Goal: Transaction & Acquisition: Subscribe to service/newsletter

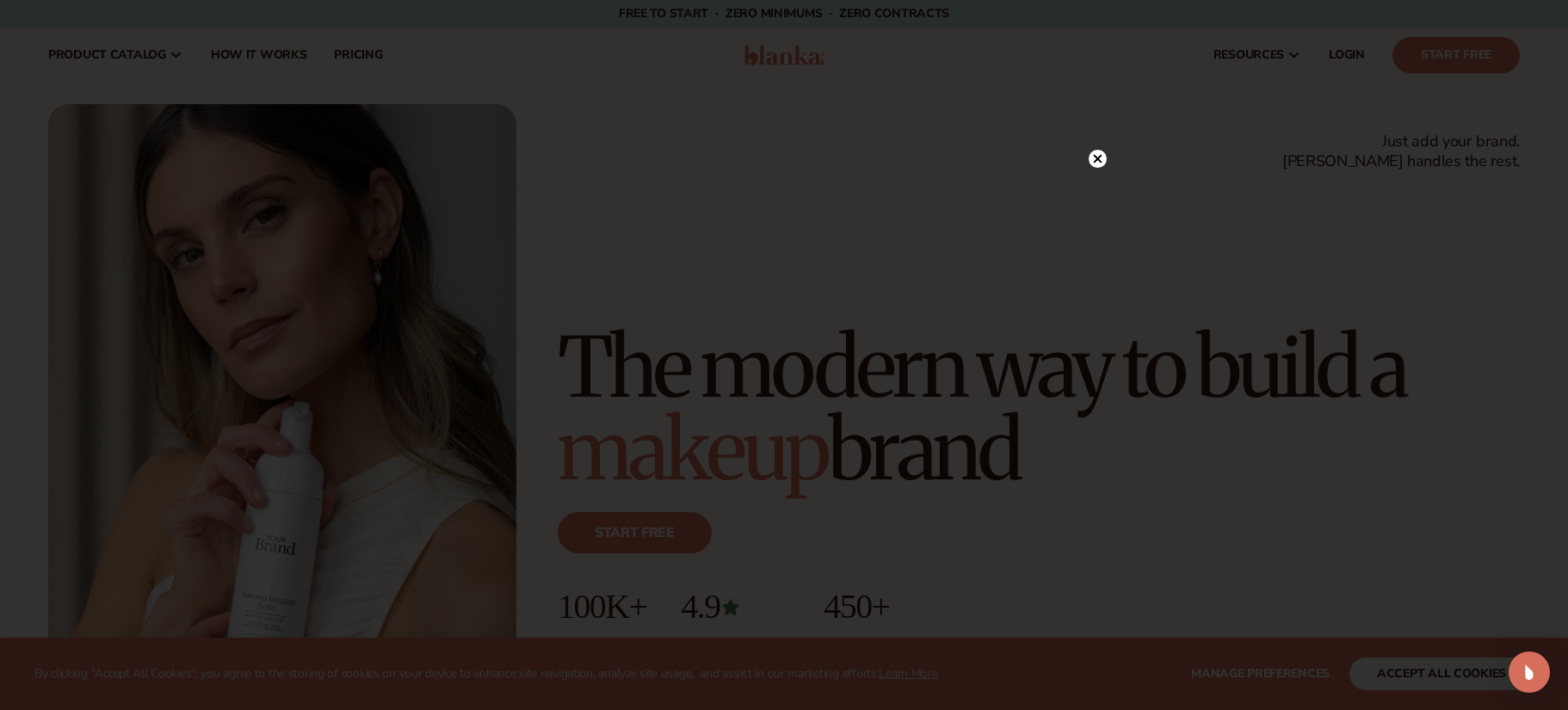
click at [1108, 163] on div at bounding box center [784, 355] width 1568 height 710
click at [1104, 163] on circle at bounding box center [1097, 159] width 18 height 18
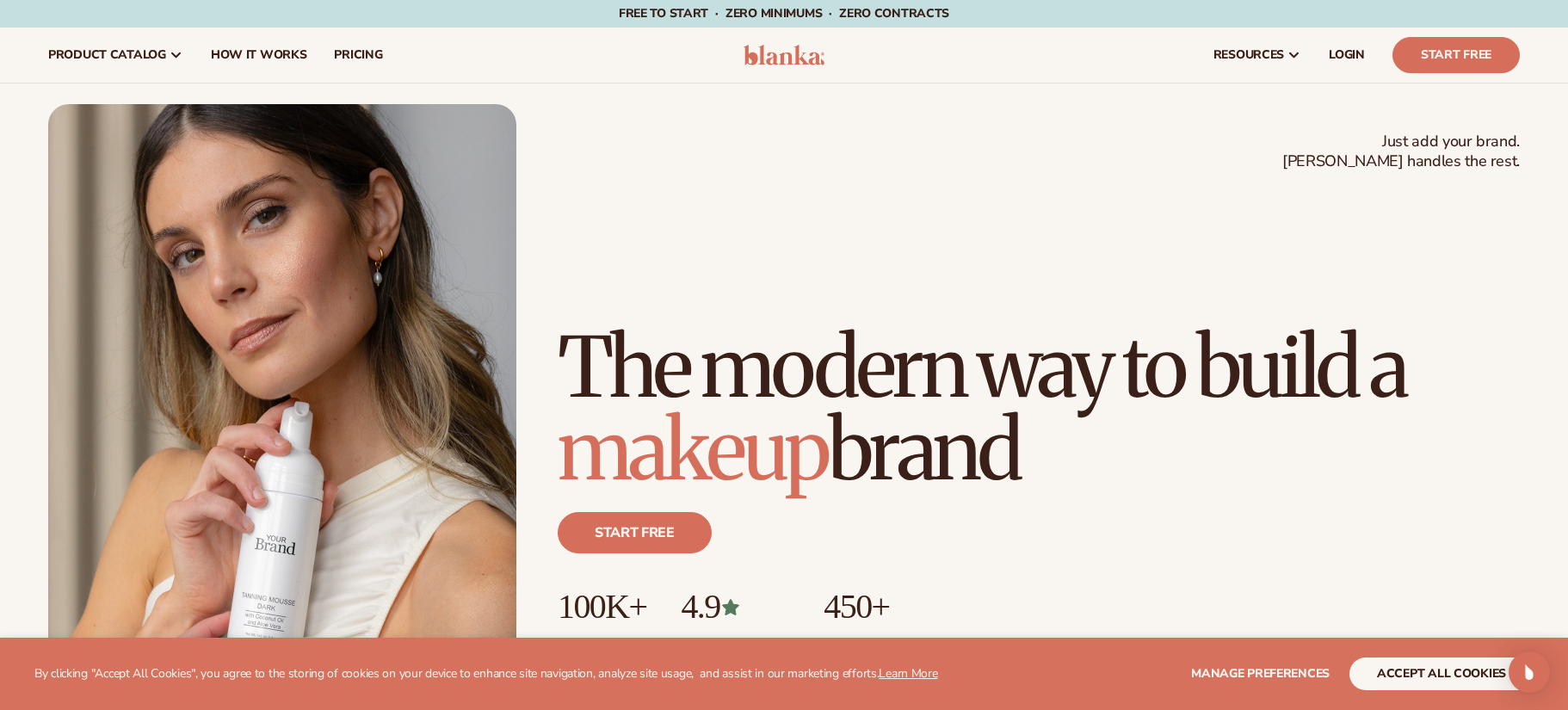
click at [1436, 664] on button "accept all cookies" at bounding box center [1441, 673] width 184 height 32
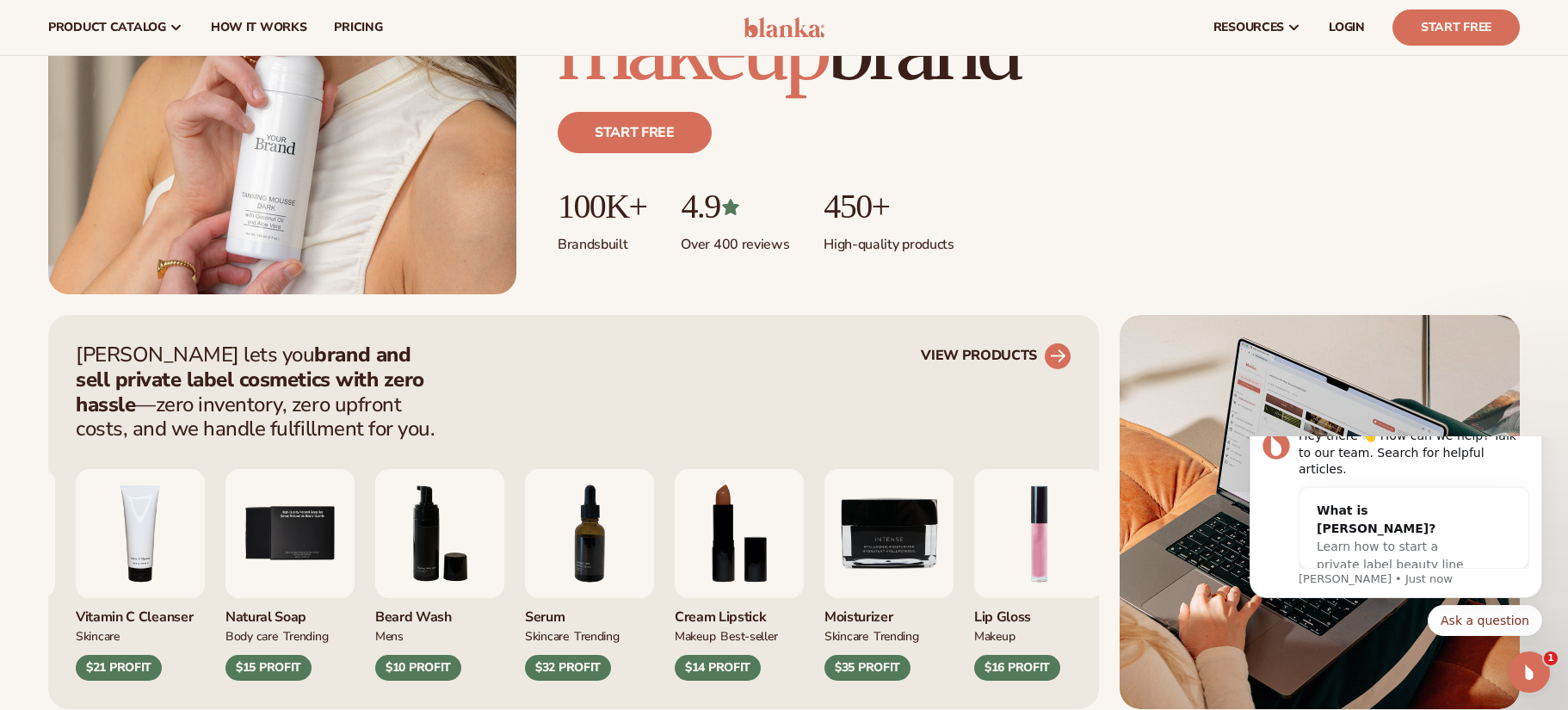
scroll to position [364, 0]
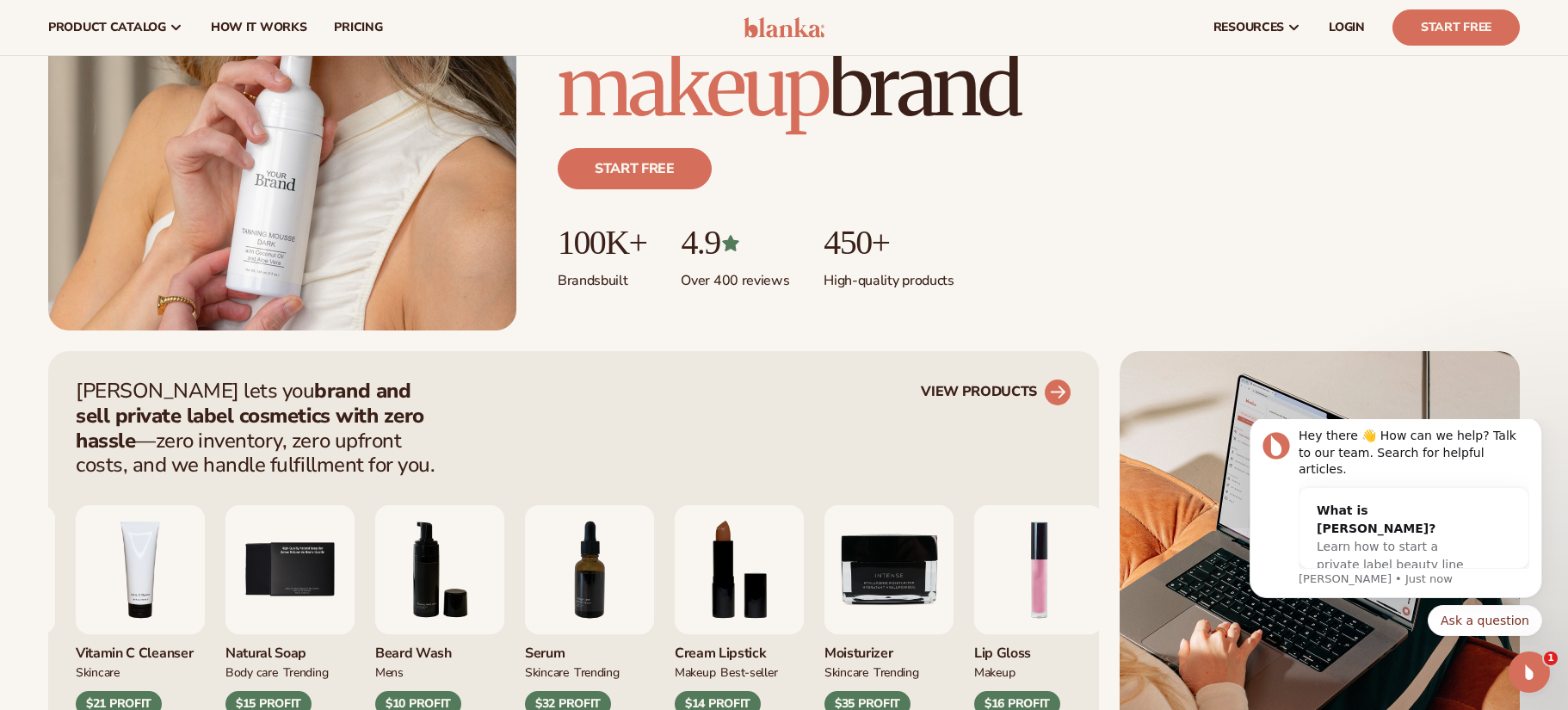
click at [1053, 395] on circle at bounding box center [1058, 392] width 38 height 38
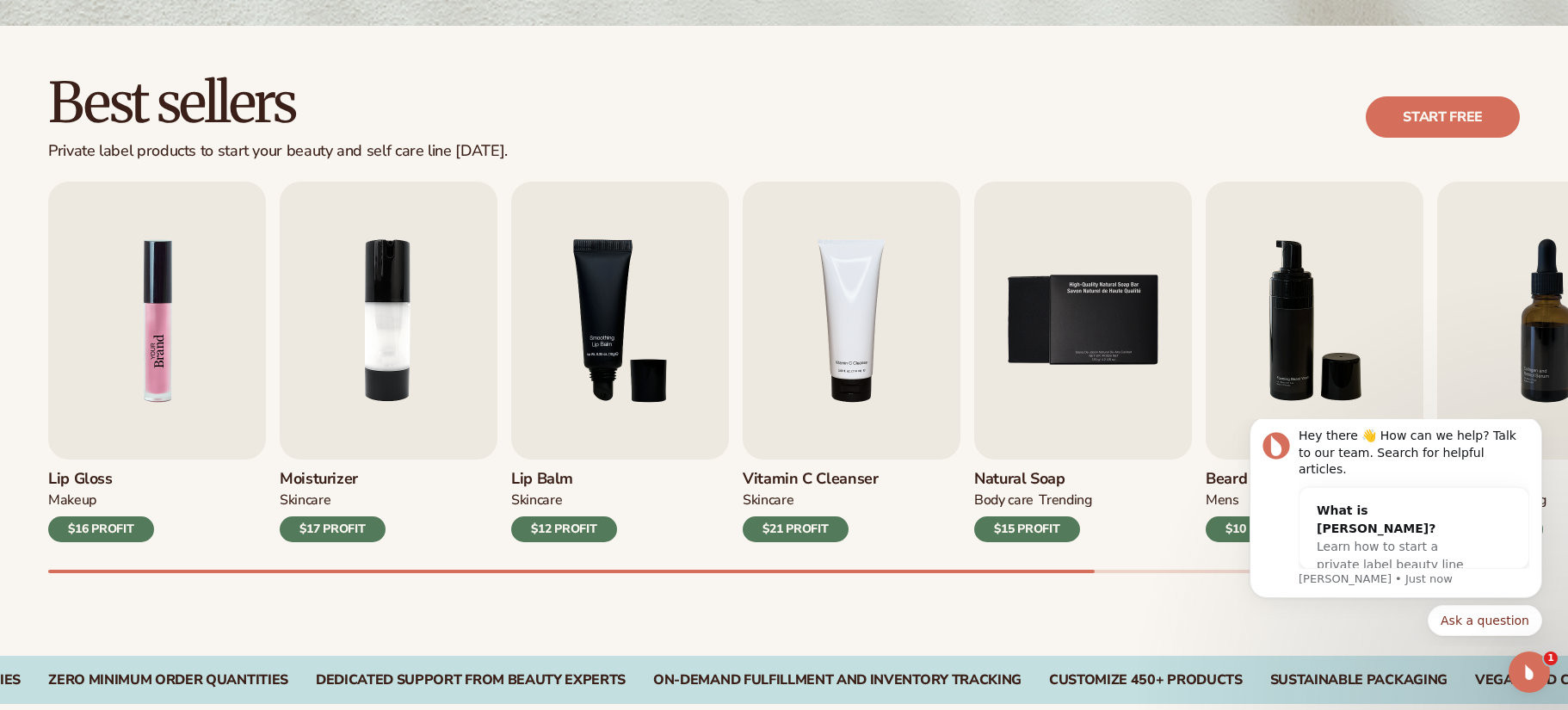
click at [194, 388] on img "1 / 9" at bounding box center [157, 320] width 218 height 278
click at [152, 297] on img "1 / 9" at bounding box center [157, 320] width 218 height 278
click at [123, 534] on div "$16 PROFIT" at bounding box center [101, 529] width 106 height 25
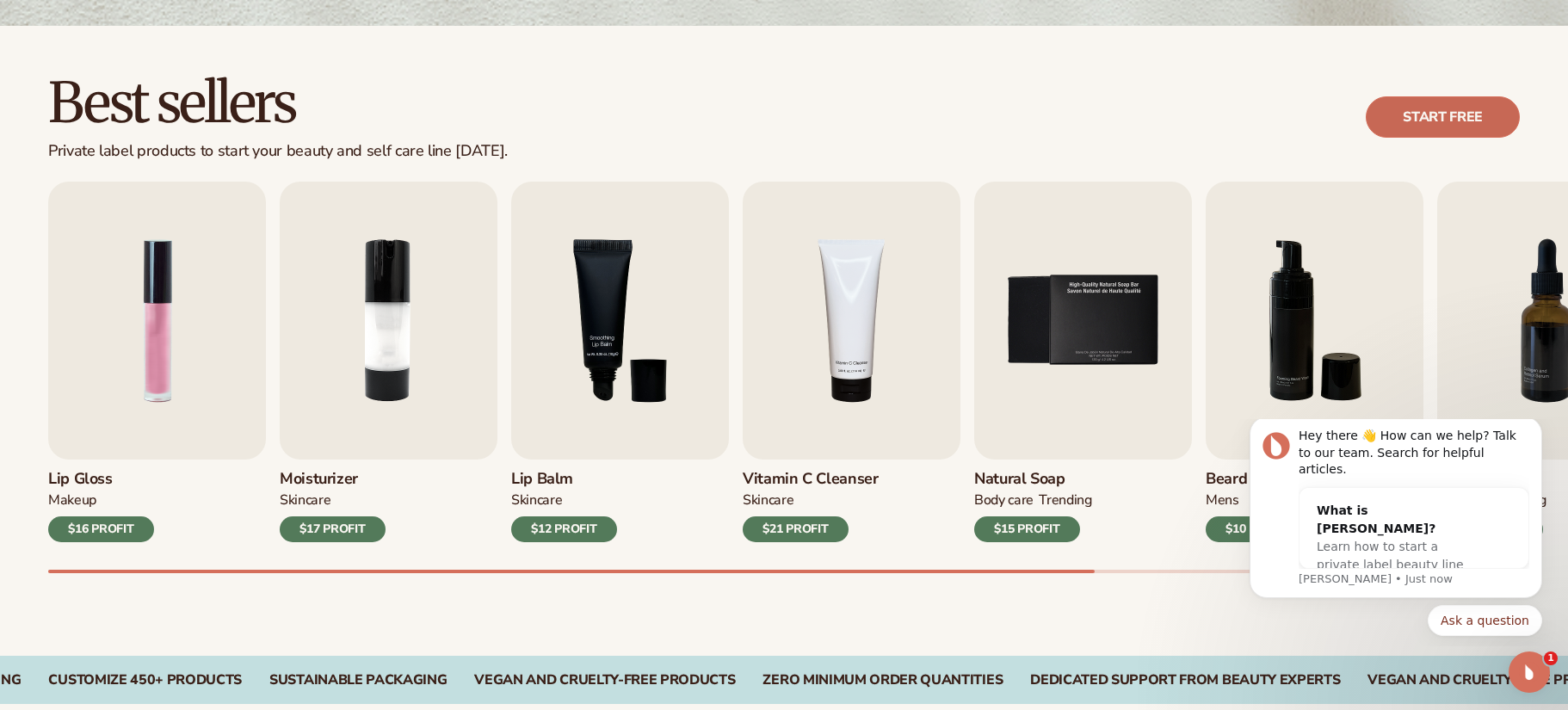
click at [1410, 136] on link "Start free" at bounding box center [1442, 117] width 154 height 41
